Goal: Task Accomplishment & Management: Use online tool/utility

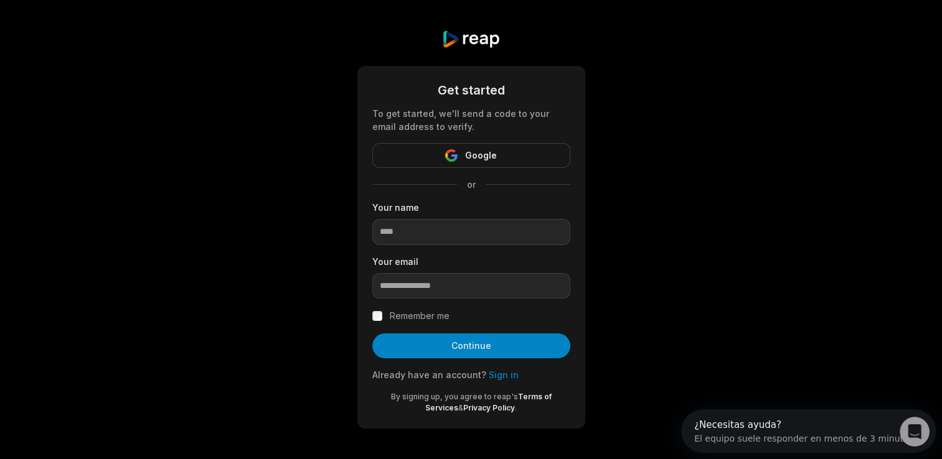
click at [619, 191] on div "Get started To get started, we'll send a code to your email address to verify. …" at bounding box center [471, 229] width 942 height 459
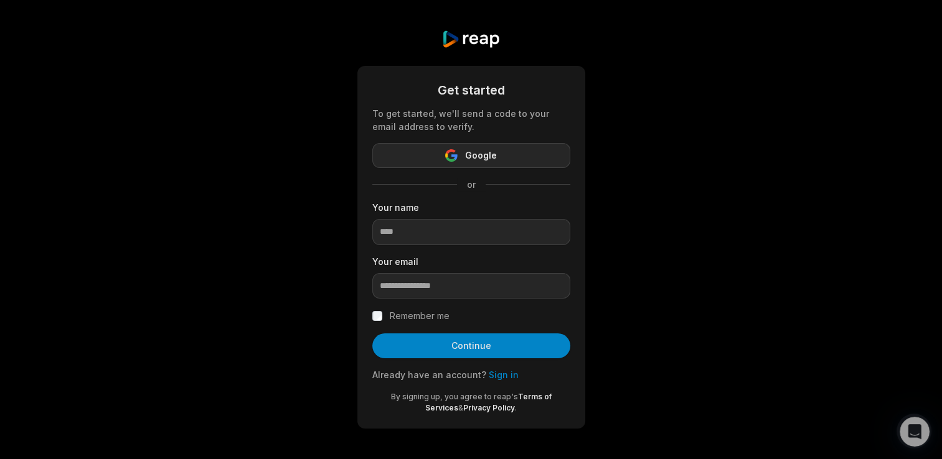
click at [495, 152] on button "Google" at bounding box center [471, 155] width 198 height 25
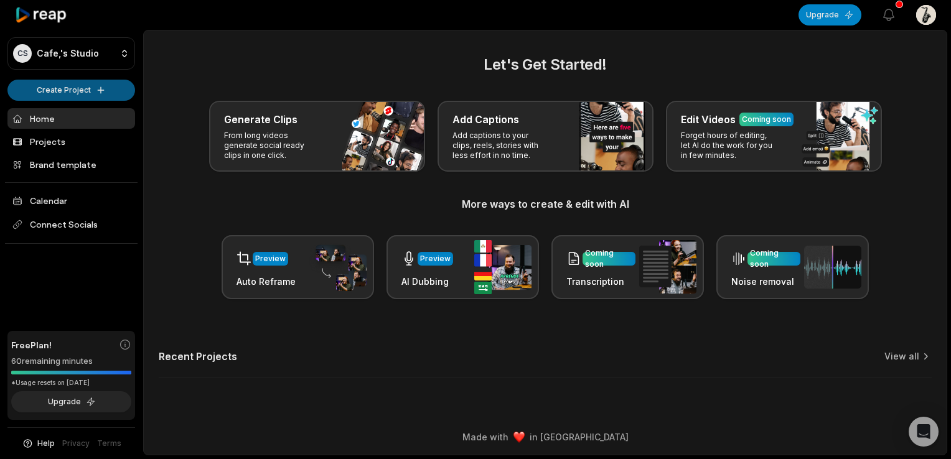
click at [115, 98] on html "CS Cafe,'s Studio Create Project Home Projects Brand template Calendar Connect …" at bounding box center [475, 229] width 951 height 459
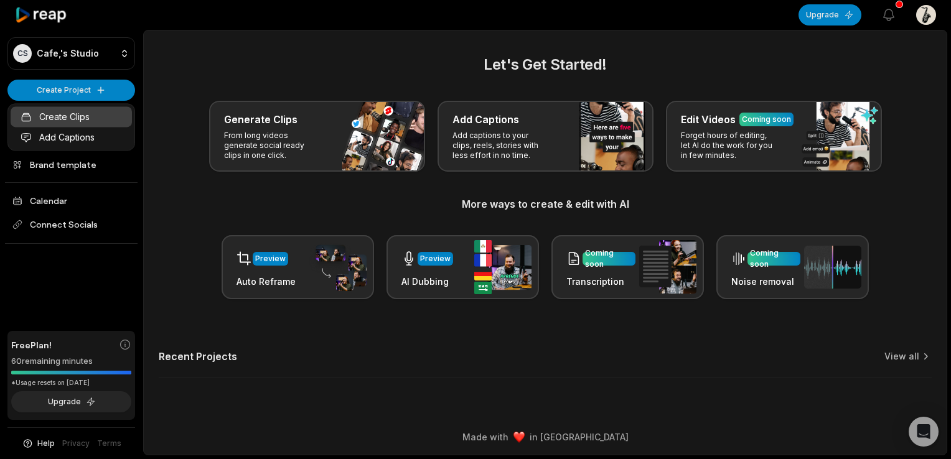
click at [85, 113] on link "Create Clips" at bounding box center [71, 116] width 121 height 21
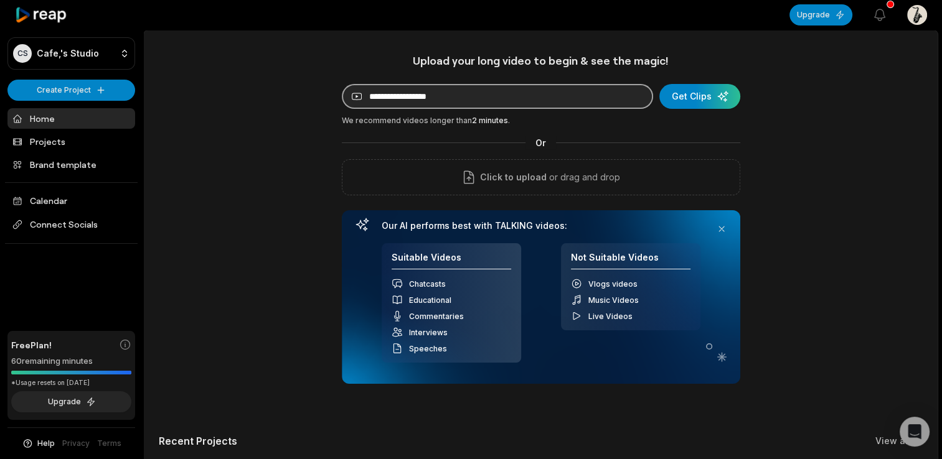
click at [433, 88] on input at bounding box center [497, 96] width 311 height 25
paste input "****"
type input "*"
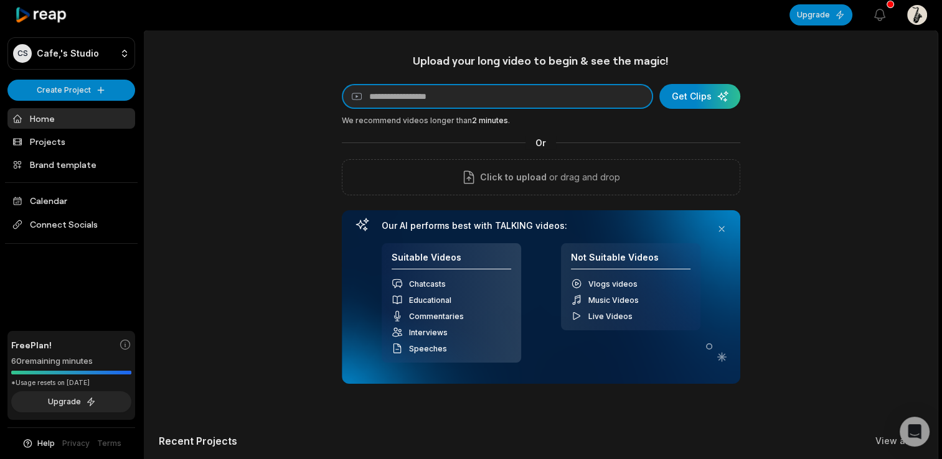
paste input "**********"
type input "**********"
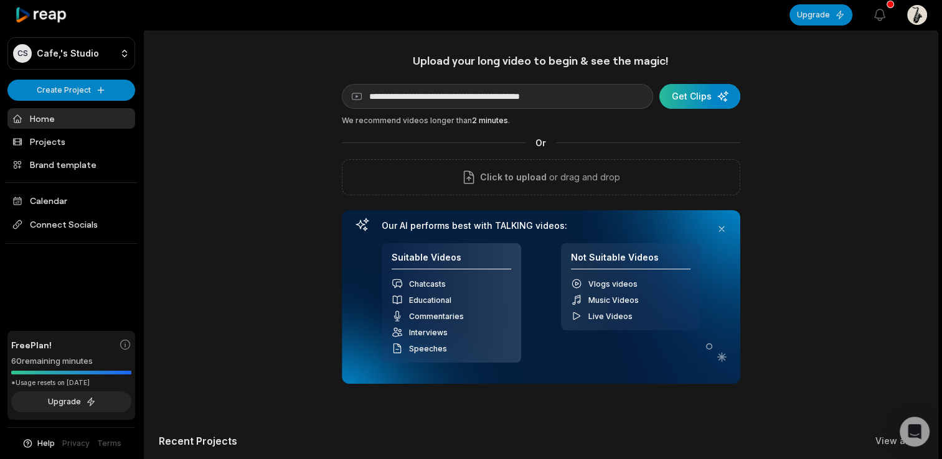
click at [712, 102] on div "submit" at bounding box center [699, 96] width 81 height 25
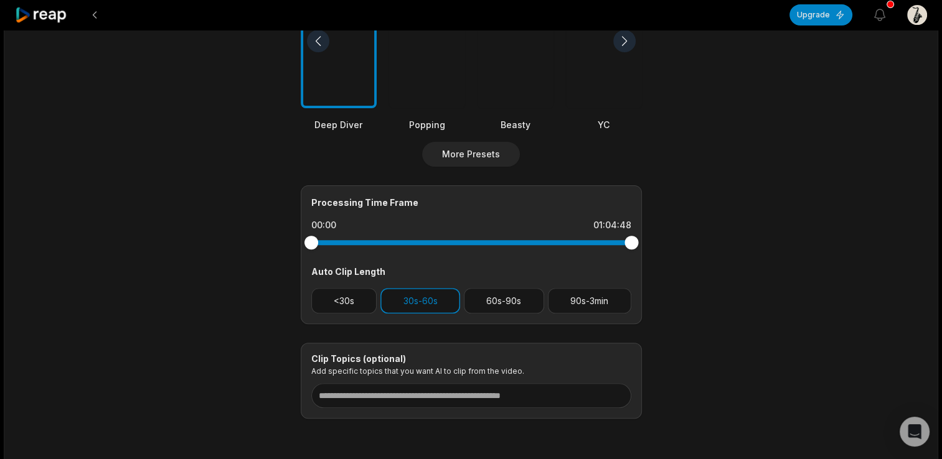
scroll to position [390, 0]
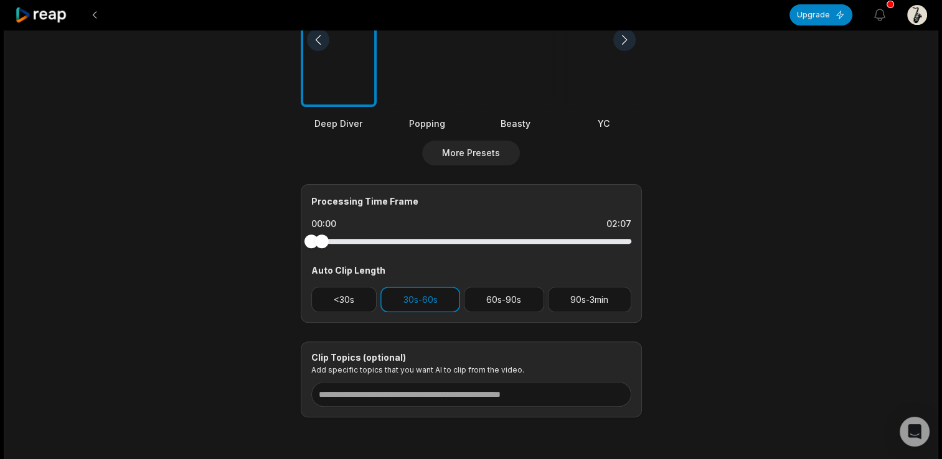
drag, startPoint x: 630, startPoint y: 240, endPoint x: 292, endPoint y: 254, distance: 338.2
click at [292, 254] on main "01:04:48 The JAZZ Playlits that will MAKE your day Get Clips Select Video Genre…" at bounding box center [471, 39] width 602 height 757
drag, startPoint x: 326, startPoint y: 242, endPoint x: 307, endPoint y: 243, distance: 19.3
click at [311, 243] on div at bounding box center [471, 241] width 320 height 5
click at [328, 241] on div at bounding box center [328, 242] width 14 height 14
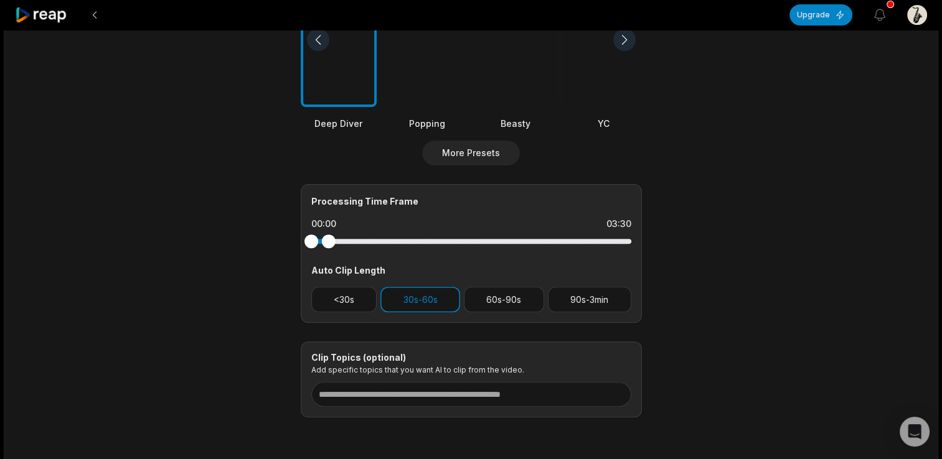
click at [260, 250] on main "01:04:48 The JAZZ Playlits that will MAKE your day Get Clips Select Video Genre…" at bounding box center [471, 39] width 602 height 757
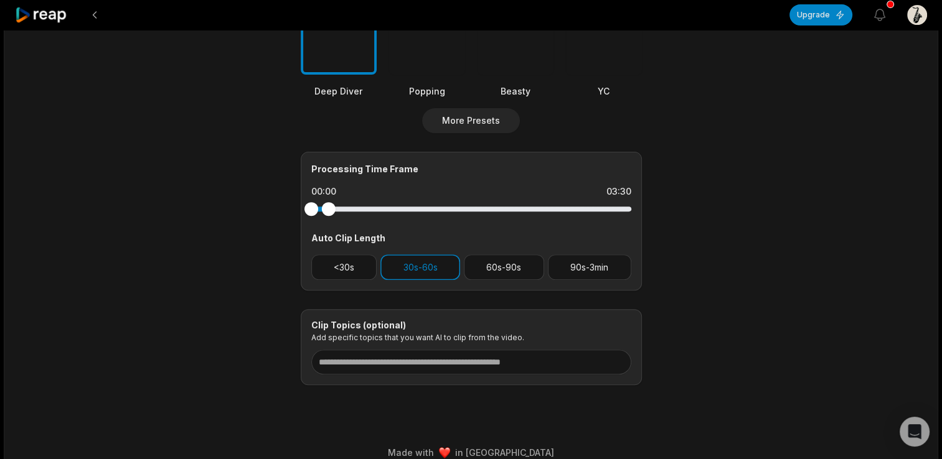
scroll to position [436, 0]
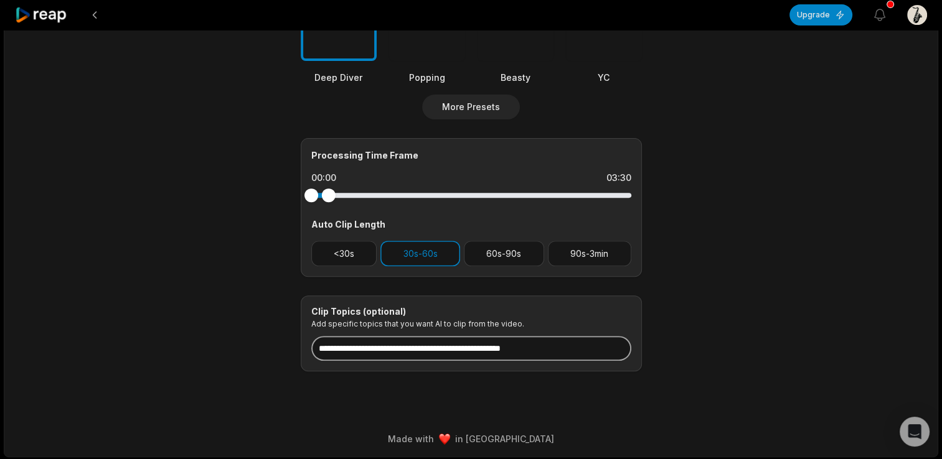
click at [434, 344] on input at bounding box center [471, 348] width 320 height 25
type input "*"
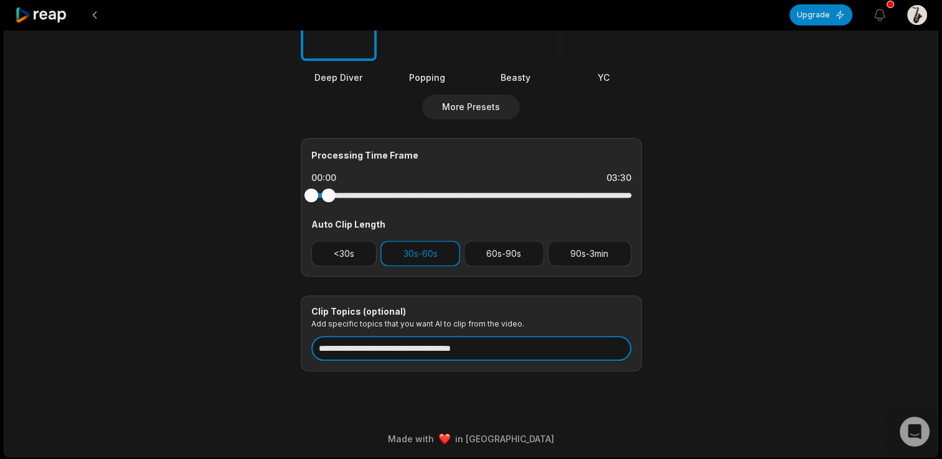
type input "**********"
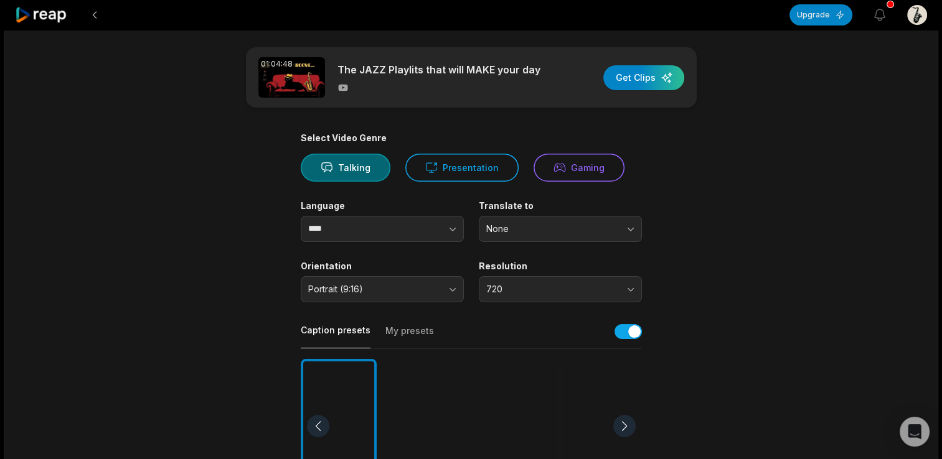
scroll to position [0, 0]
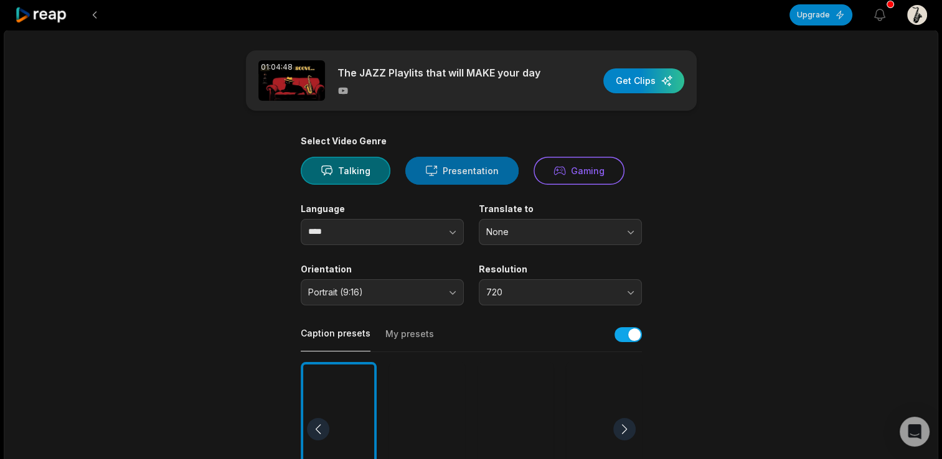
click at [475, 166] on button "Presentation" at bounding box center [461, 171] width 113 height 28
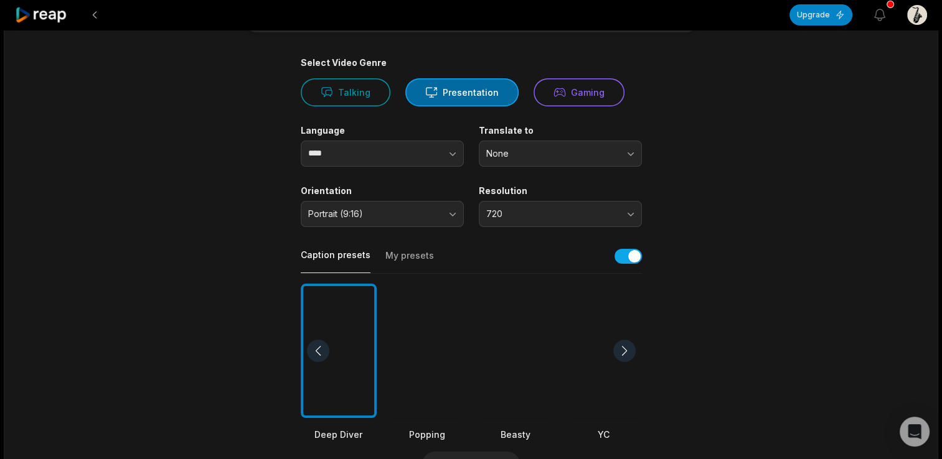
scroll to position [79, 0]
click at [574, 81] on button "Gaming" at bounding box center [578, 92] width 91 height 28
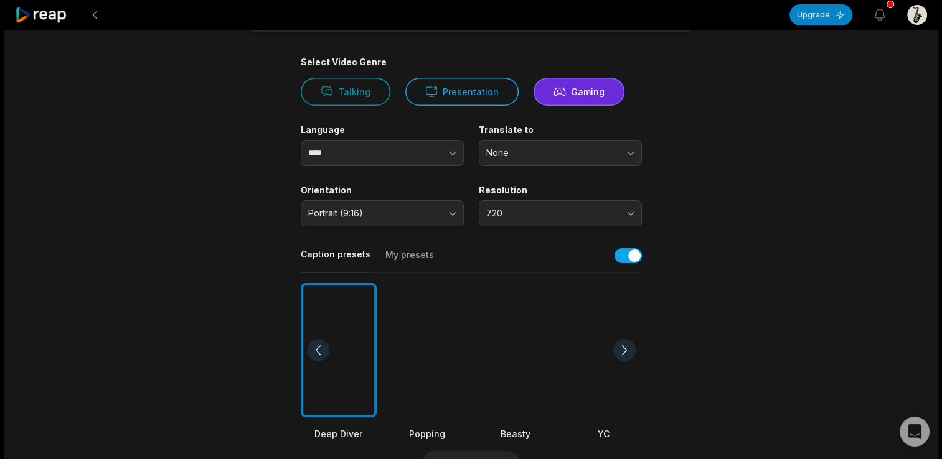
scroll to position [0, 0]
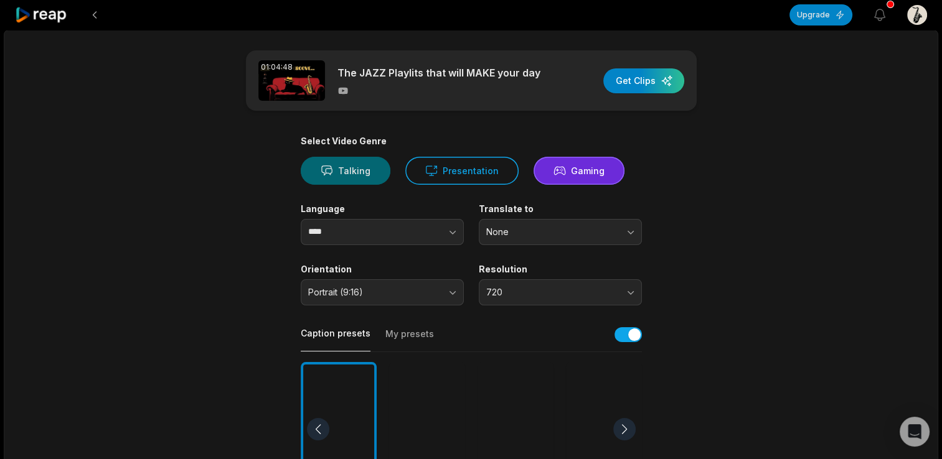
click at [350, 180] on button "Talking" at bounding box center [346, 171] width 90 height 28
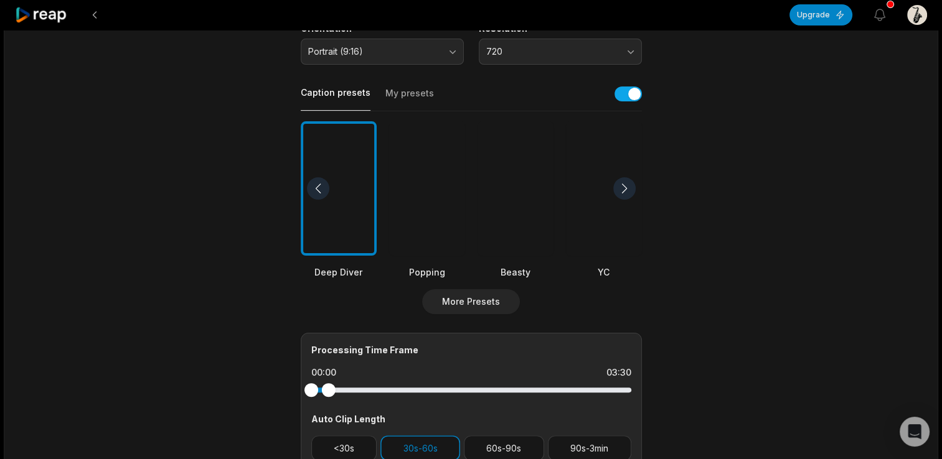
scroll to position [249, 0]
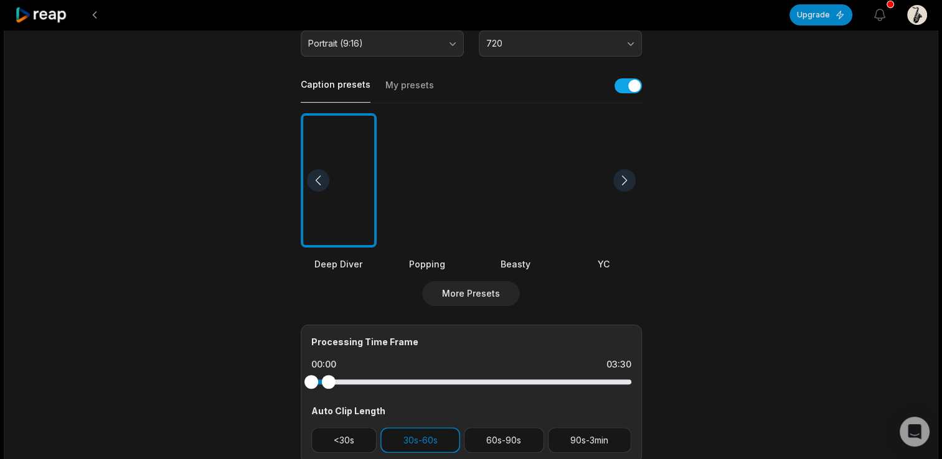
click at [526, 160] on div at bounding box center [515, 180] width 76 height 135
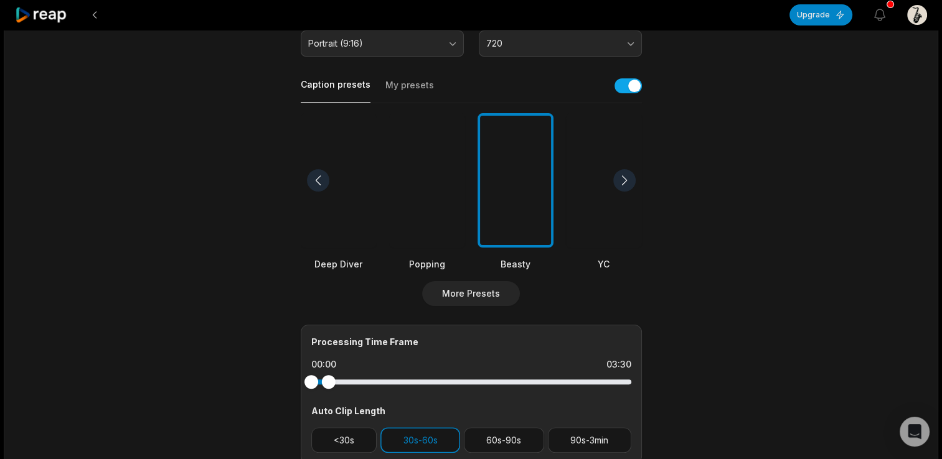
click at [629, 181] on div at bounding box center [624, 180] width 22 height 22
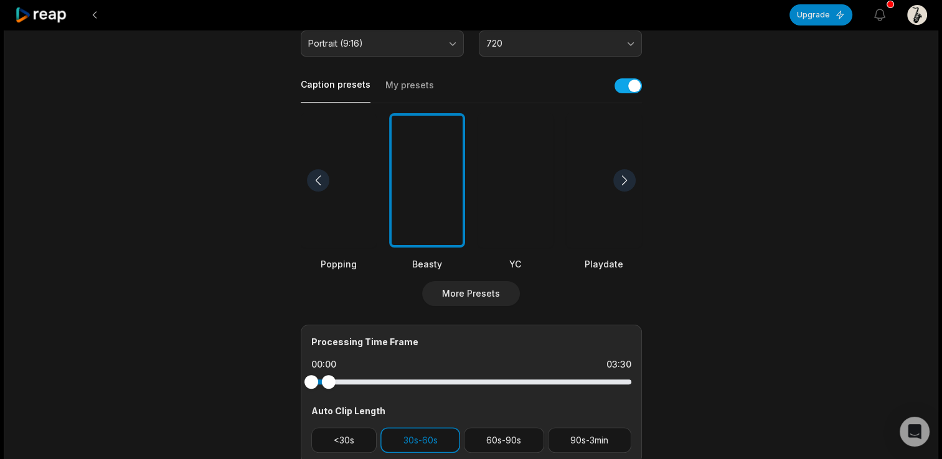
click at [629, 181] on div at bounding box center [624, 180] width 22 height 22
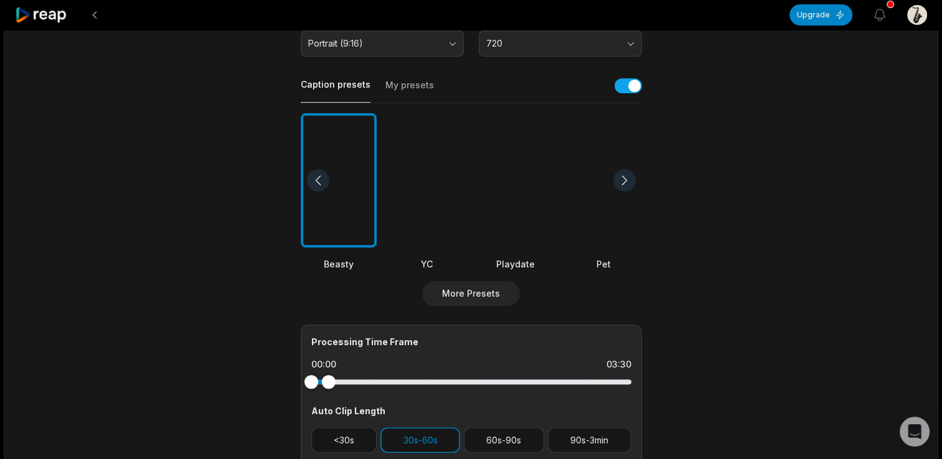
click at [629, 181] on div at bounding box center [624, 180] width 22 height 22
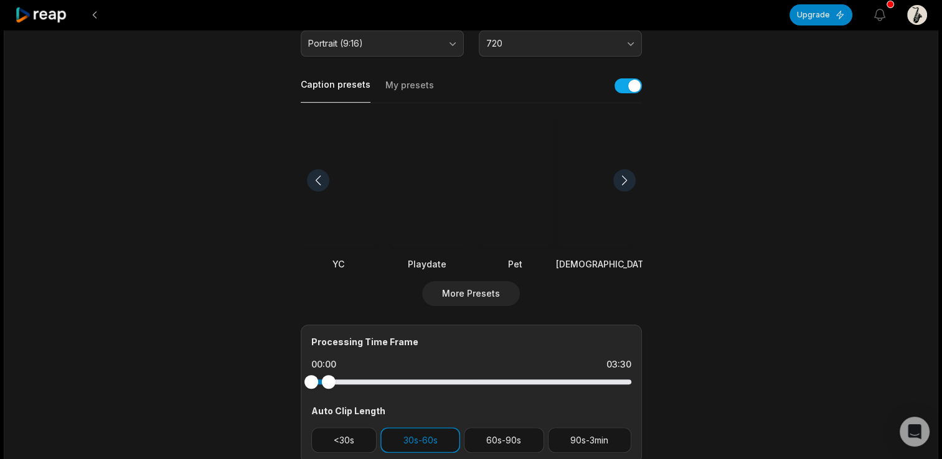
click at [629, 181] on div at bounding box center [624, 180] width 22 height 22
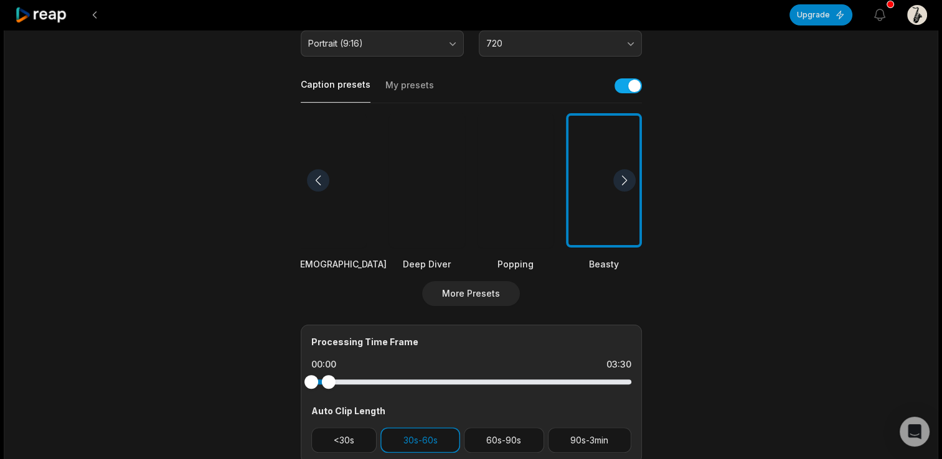
click at [629, 181] on div at bounding box center [624, 180] width 22 height 22
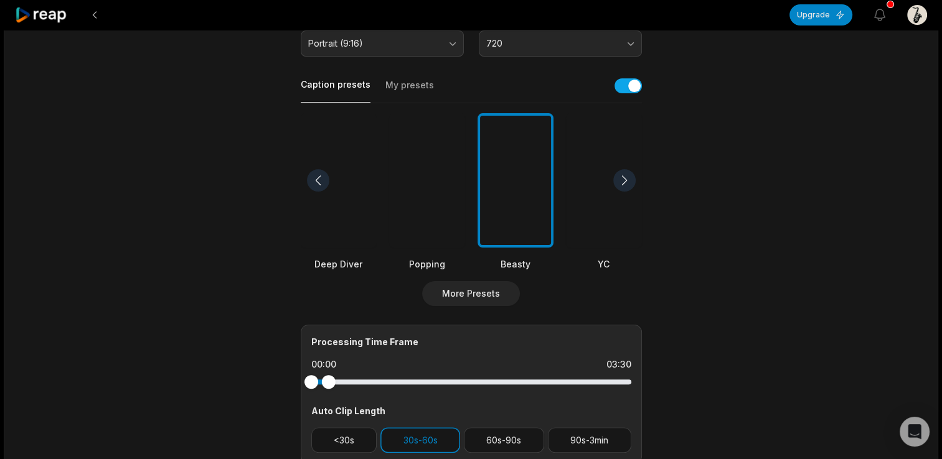
click at [629, 181] on div at bounding box center [624, 180] width 22 height 22
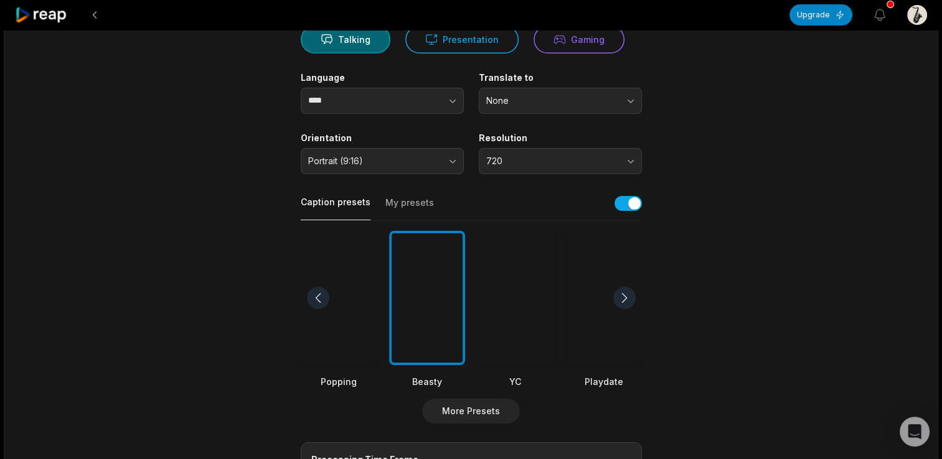
scroll to position [0, 0]
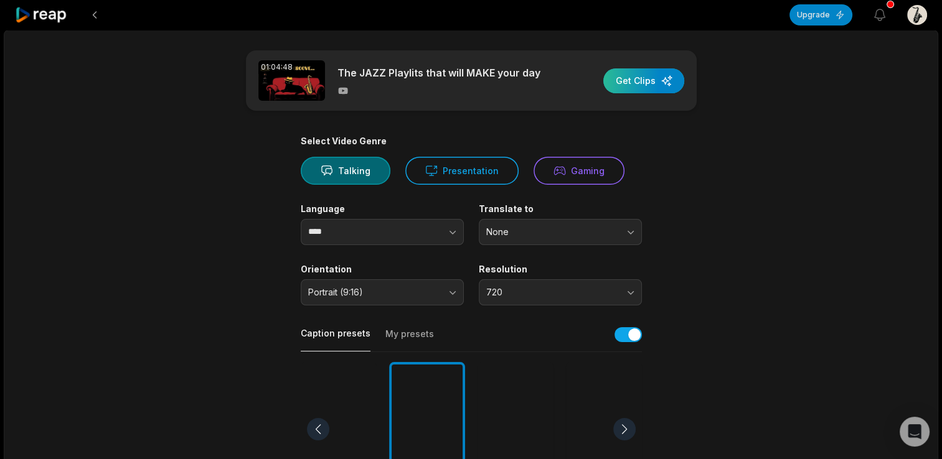
click at [654, 81] on div "button" at bounding box center [643, 80] width 81 height 25
